Goal: Information Seeking & Learning: Learn about a topic

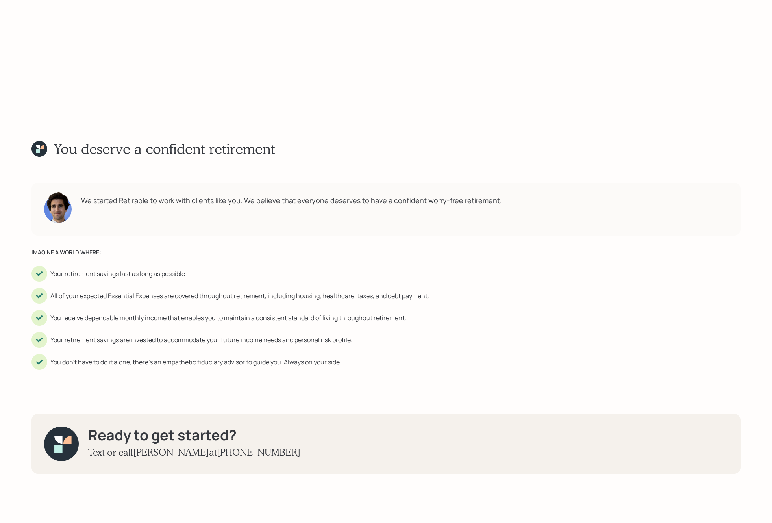
scroll to position [2509, 0]
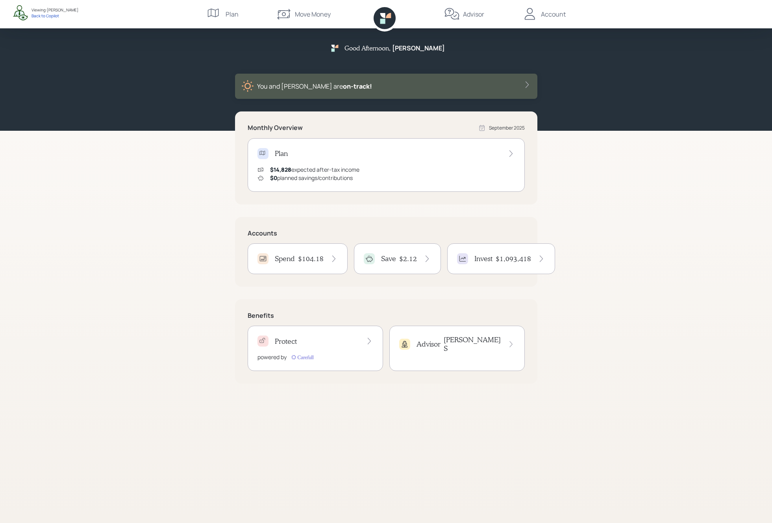
click at [361, 157] on div "Plan" at bounding box center [387, 153] width 258 height 11
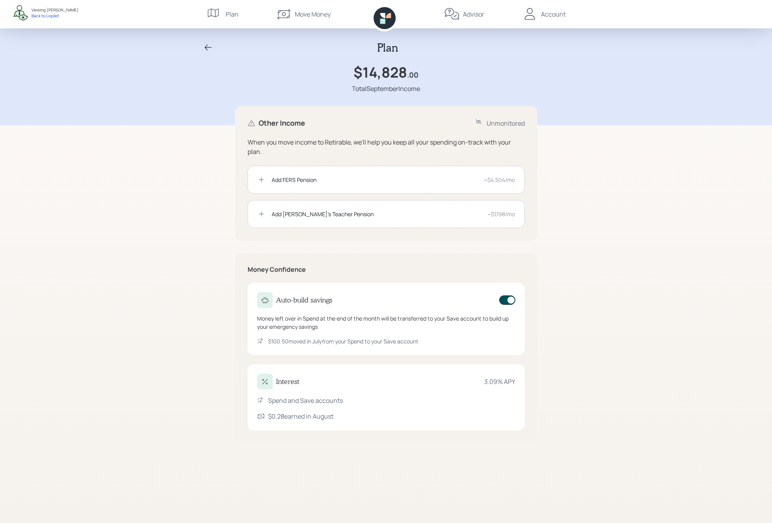
click at [201, 48] on div "Plan" at bounding box center [386, 47] width 378 height 13
click at [205, 47] on icon at bounding box center [208, 47] width 7 height 6
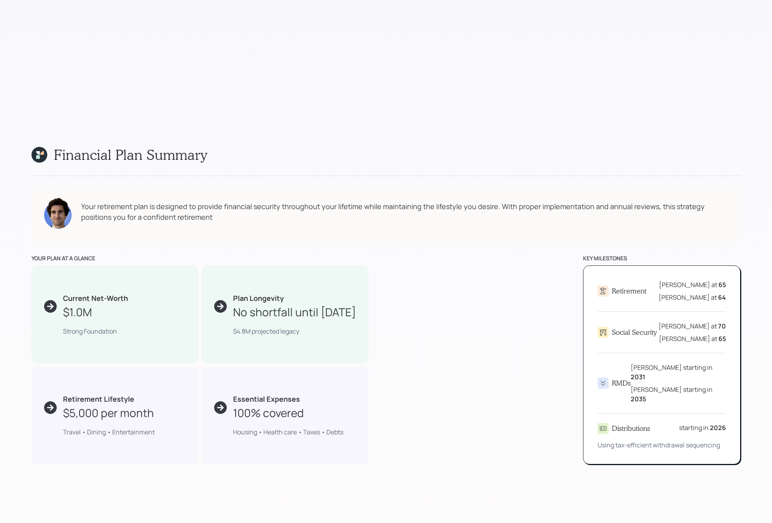
scroll to position [402, 0]
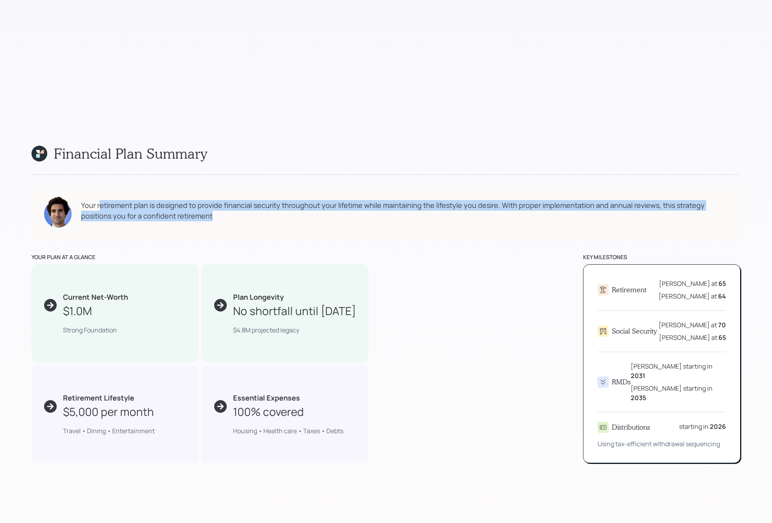
drag, startPoint x: 100, startPoint y: 204, endPoint x: 311, endPoint y: 209, distance: 210.7
click at [311, 215] on div "Your retirement plan is designed to provide financial security throughout your …" at bounding box center [404, 210] width 647 height 21
click at [311, 209] on div "Your retirement plan is designed to provide financial security throughout your …" at bounding box center [404, 210] width 647 height 21
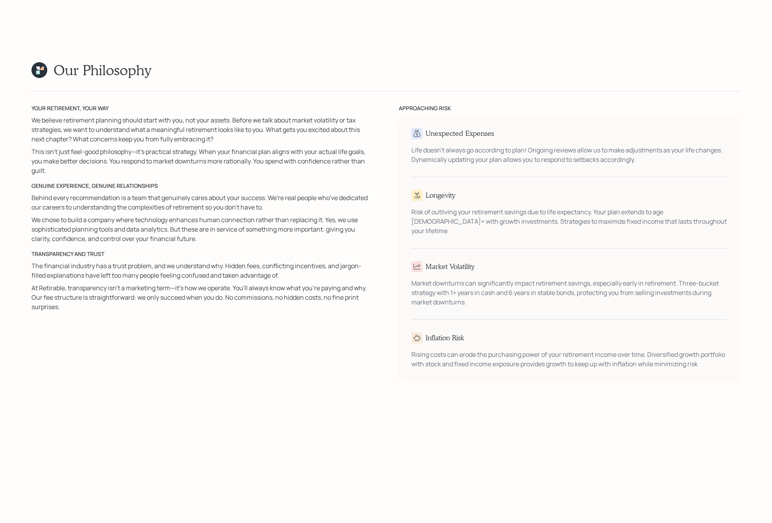
scroll to position [1514, 0]
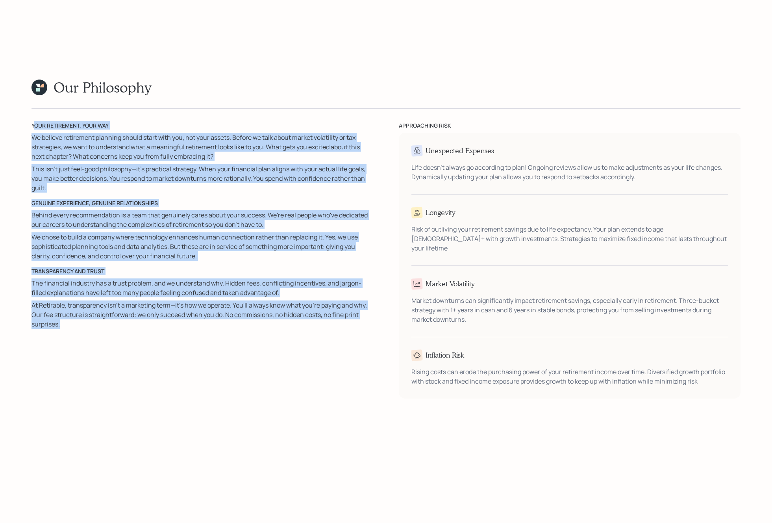
drag, startPoint x: 33, startPoint y: 123, endPoint x: 315, endPoint y: 341, distance: 356.5
click at [315, 343] on div "YOUR RETIREMENT, YOUR WAY We believe retirement planning should start with you,…" at bounding box center [202, 259] width 342 height 277
click at [315, 341] on div "YOUR RETIREMENT, YOUR WAY We believe retirement planning should start with you,…" at bounding box center [202, 259] width 342 height 277
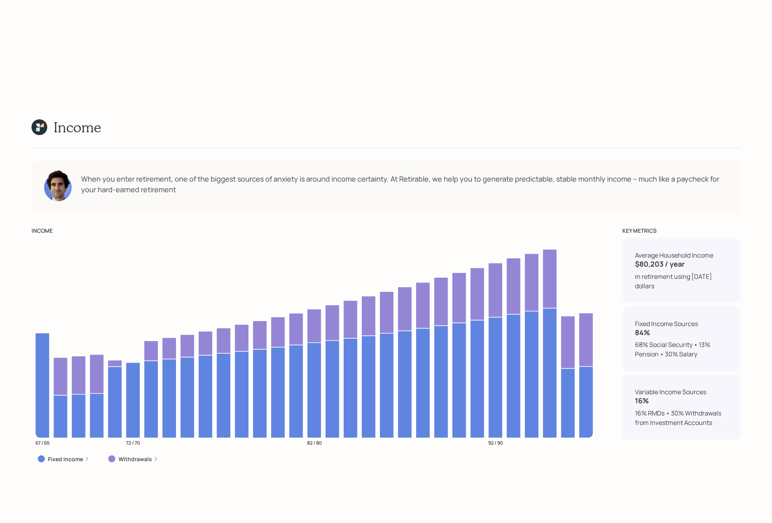
scroll to position [4243, 0]
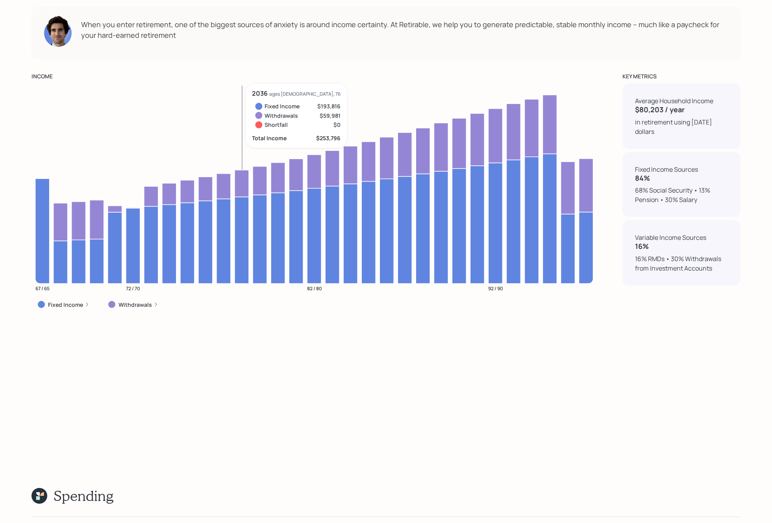
click at [236, 225] on icon at bounding box center [242, 240] width 14 height 87
click at [303, 160] on icon "67 / 65 72 / 70 82 / 80 92 / 90" at bounding box center [314, 190] width 566 height 214
click at [298, 167] on icon at bounding box center [296, 175] width 14 height 32
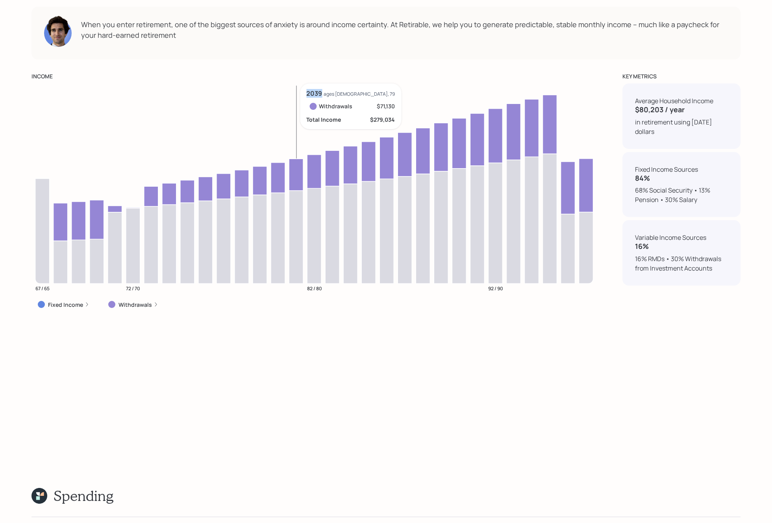
click at [298, 167] on icon at bounding box center [296, 175] width 14 height 32
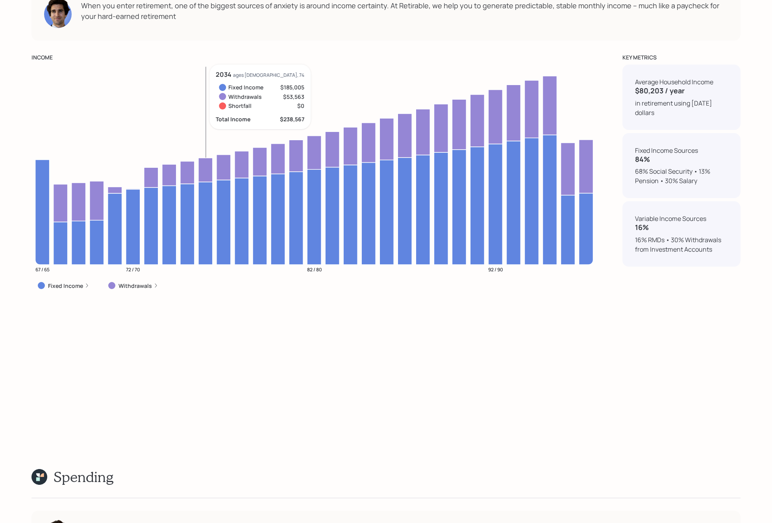
scroll to position [4266, 0]
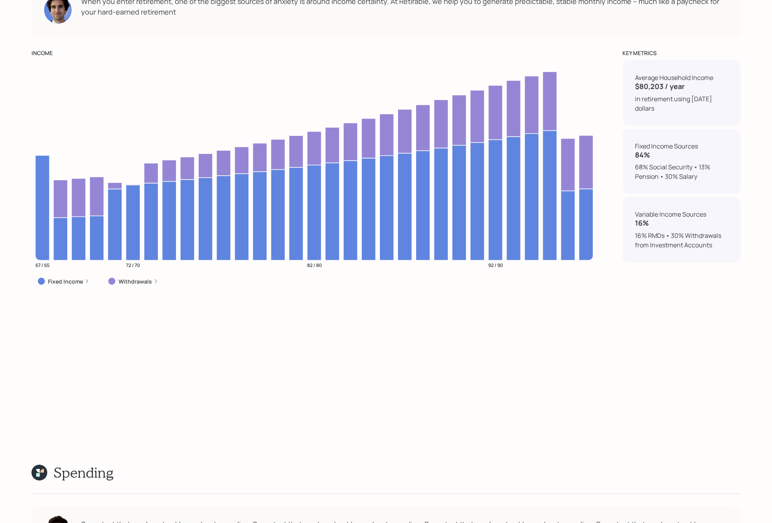
click at [78, 284] on label "Fixed Income" at bounding box center [65, 282] width 35 height 8
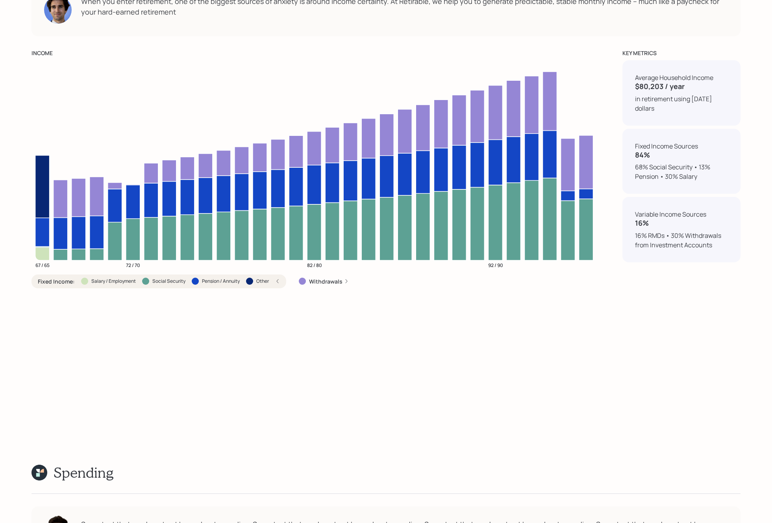
click at [107, 278] on label "Salary / Employment" at bounding box center [113, 281] width 44 height 7
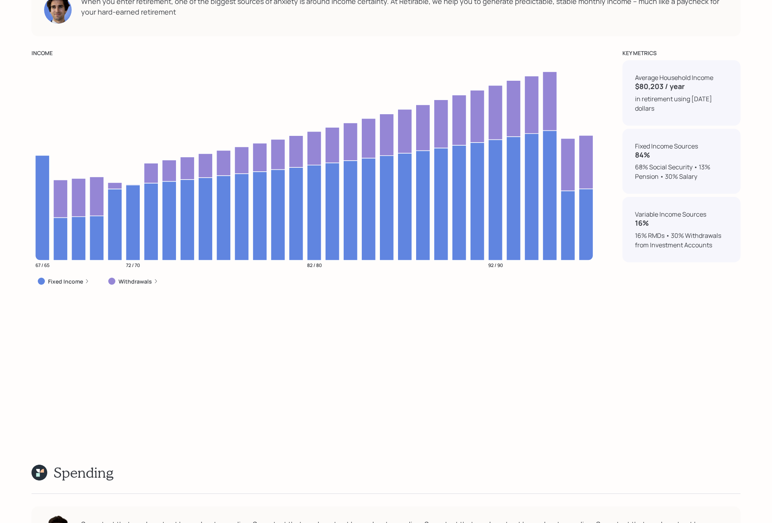
click at [70, 281] on label "Fixed Income" at bounding box center [65, 282] width 35 height 8
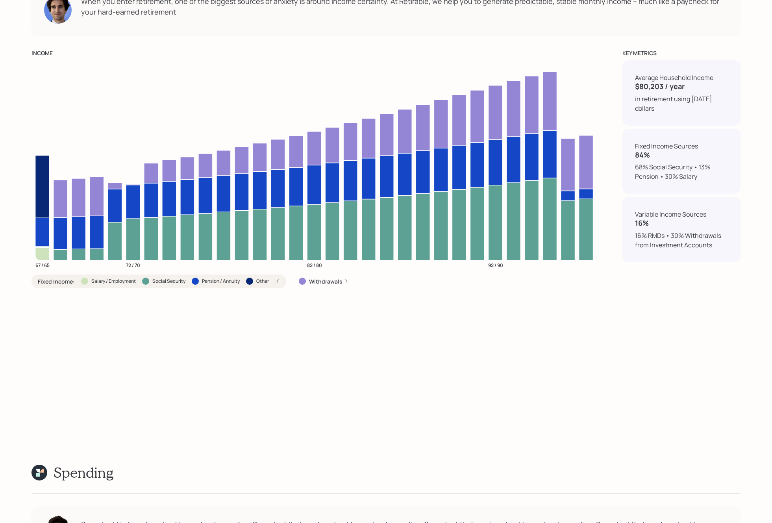
click at [111, 279] on label "Salary / Employment" at bounding box center [113, 281] width 44 height 7
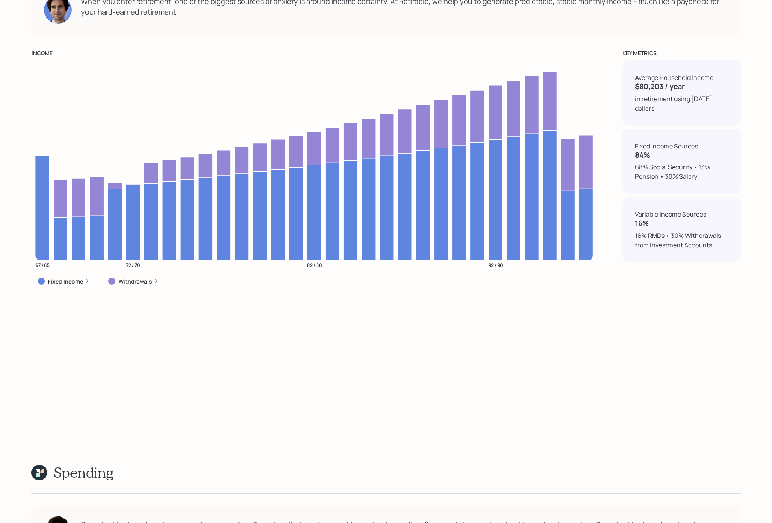
click at [67, 278] on label "Fixed Income" at bounding box center [65, 282] width 35 height 8
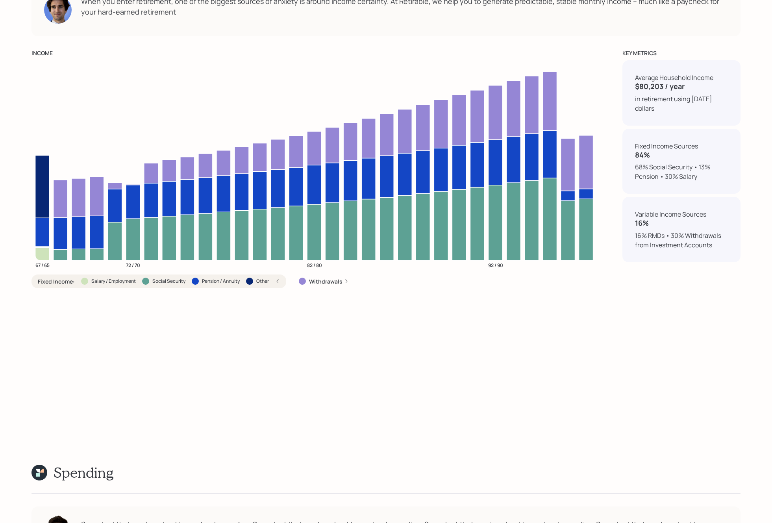
click at [114, 283] on label "Salary / Employment" at bounding box center [113, 281] width 44 height 7
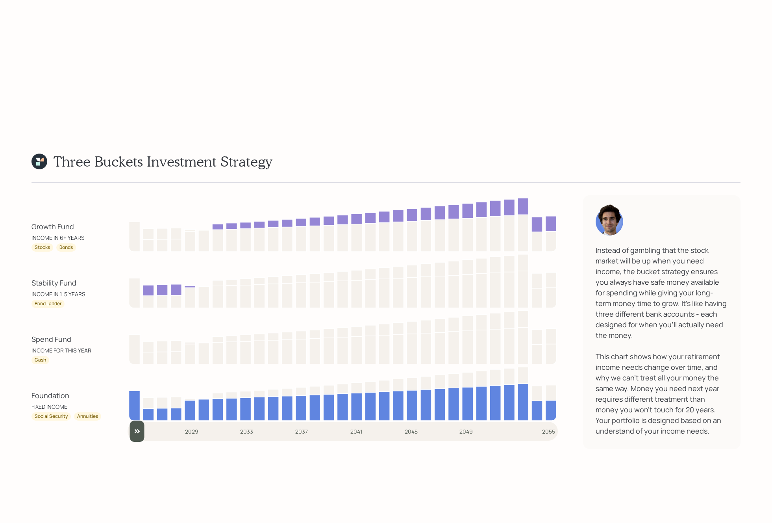
scroll to position [7236, 0]
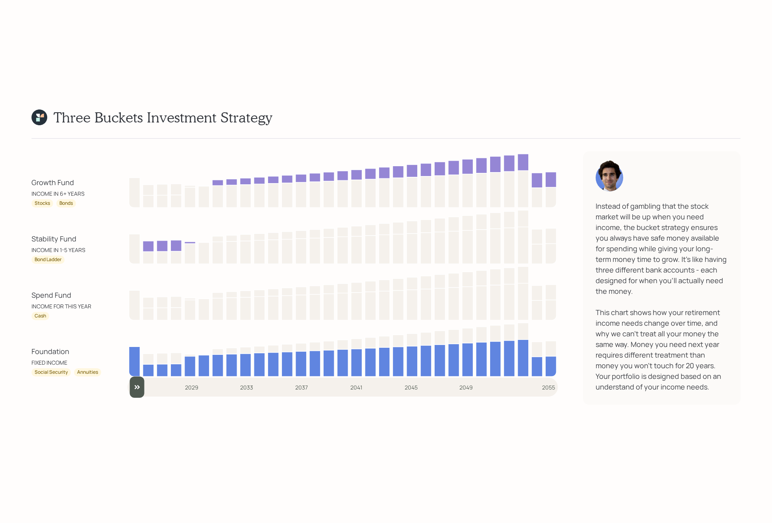
click at [680, 246] on div "Instead of gambling that the stock market will be up when you need income, the …" at bounding box center [662, 296] width 132 height 191
click at [681, 227] on div "Instead of gambling that the stock market will be up when you need income, the …" at bounding box center [662, 296] width 132 height 191
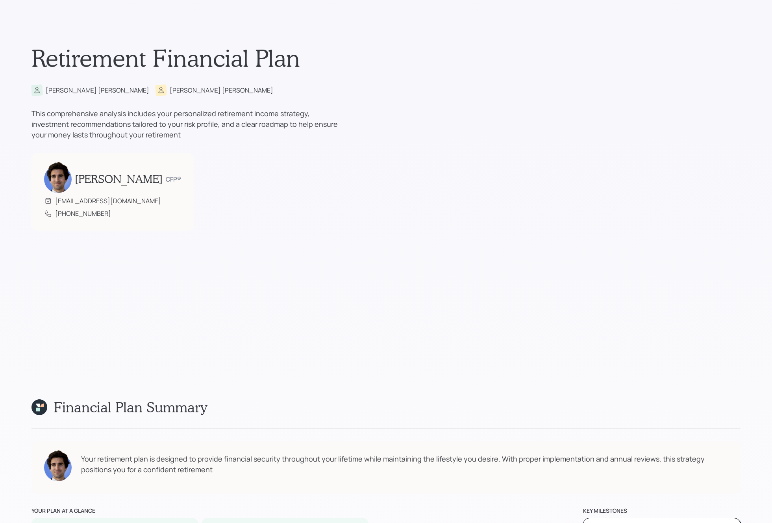
scroll to position [0, 0]
